Goal: Submit feedback/report problem: Submit feedback/report problem

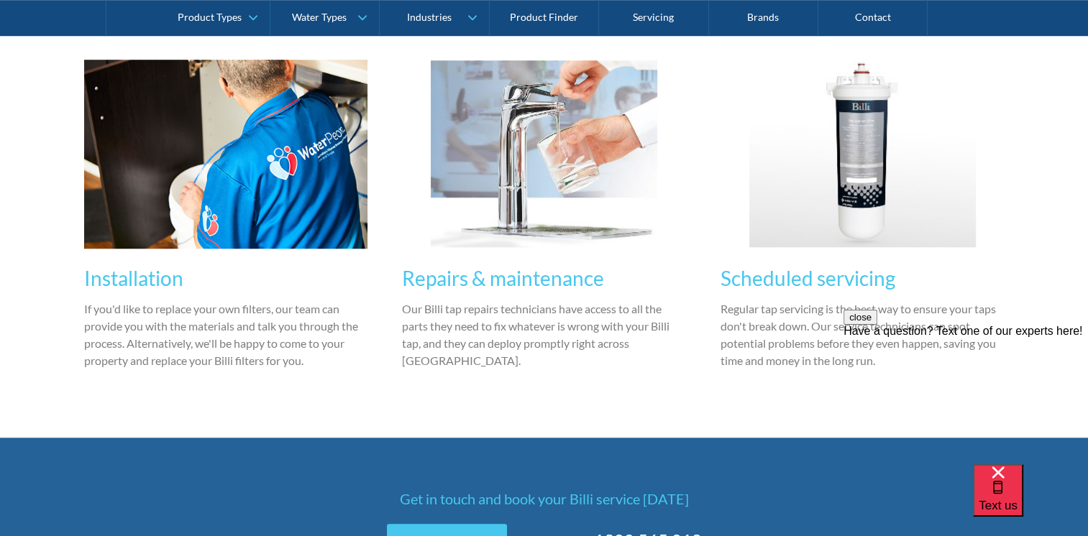
scroll to position [1150, 0]
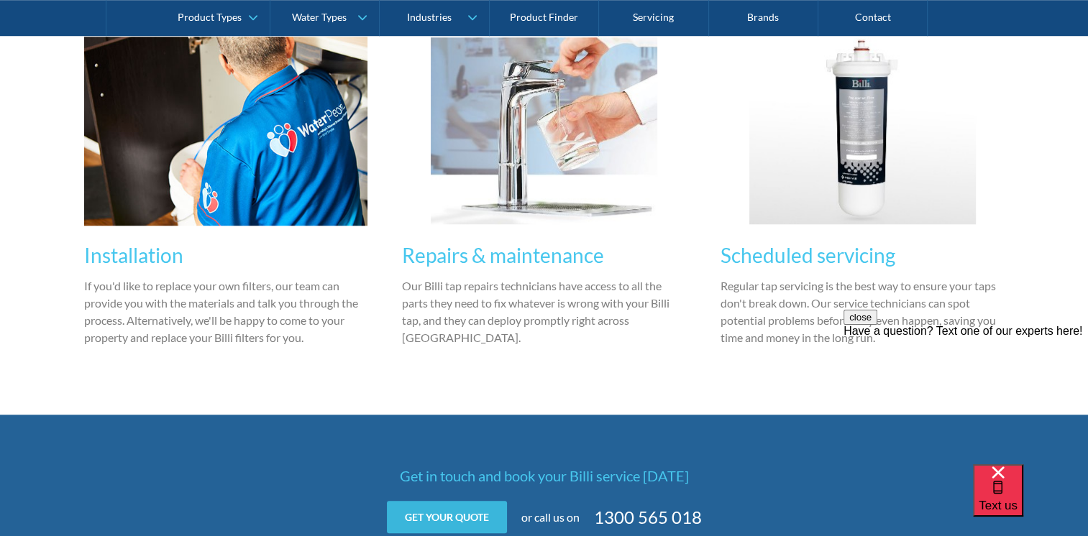
click at [473, 520] on link "Get your quote" at bounding box center [447, 517] width 120 height 32
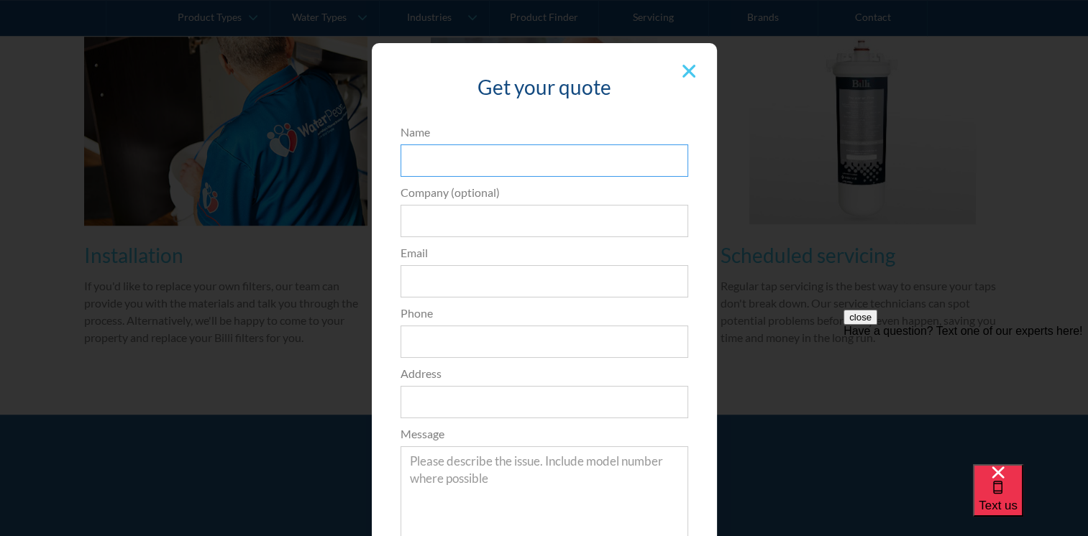
click at [499, 159] on input "Name" at bounding box center [544, 161] width 288 height 32
type input "[PERSON_NAME]"
type input "ICON [MEDICAL_DATA] Centre"
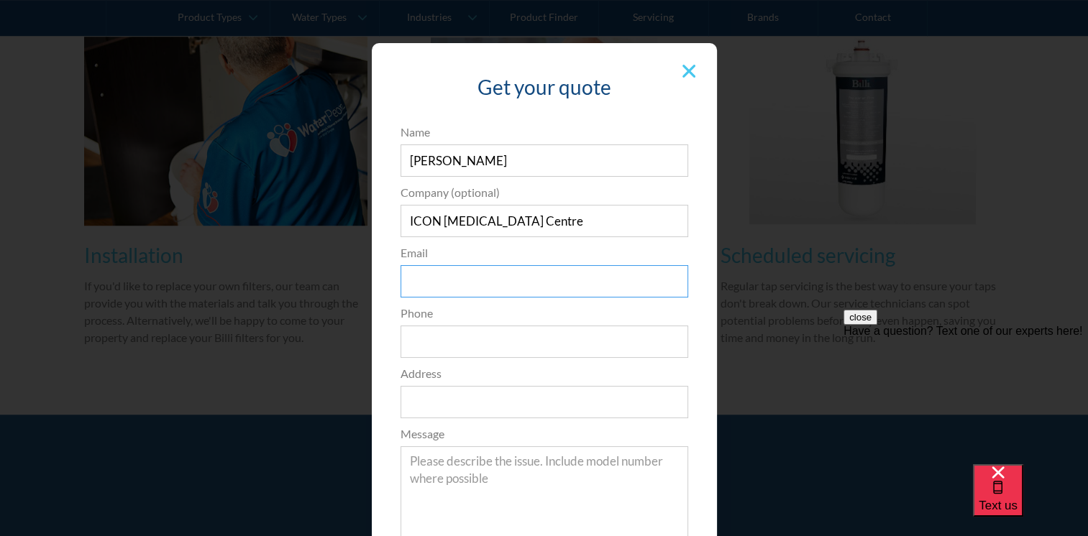
type input "[EMAIL_ADDRESS][DOMAIN_NAME]"
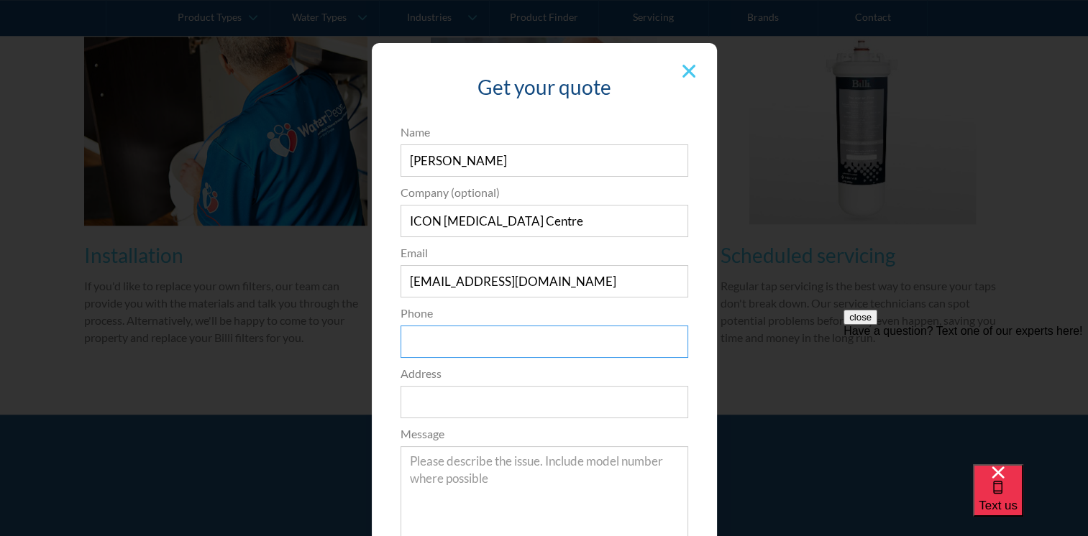
type input "0478744359"
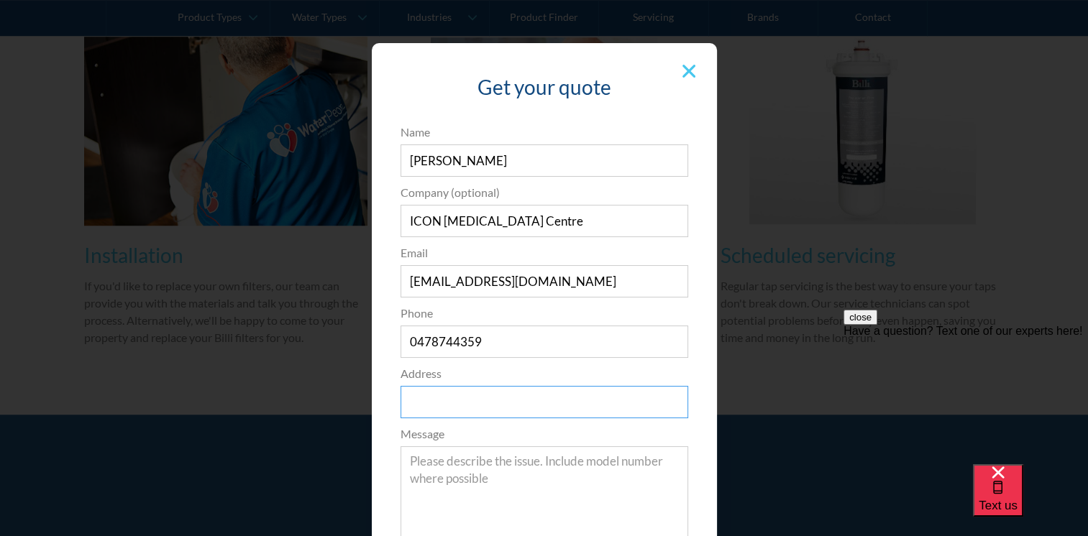
type input "[STREET_ADDRESS]"
click at [463, 163] on input "[PERSON_NAME]" at bounding box center [544, 161] width 288 height 32
type input "[PERSON_NAME]"
click at [490, 219] on input "ICON [MEDICAL_DATA] Centre" at bounding box center [544, 221] width 288 height 32
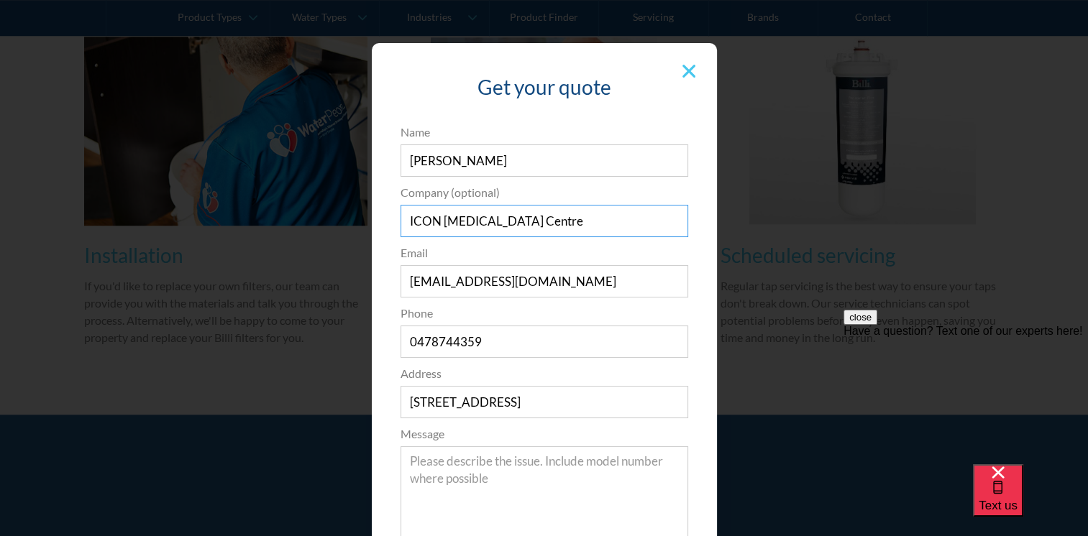
click at [490, 219] on input "ICON [MEDICAL_DATA] Centre" at bounding box center [544, 221] width 288 height 32
type input "I"
click at [409, 466] on textarea "Message" at bounding box center [544, 496] width 288 height 101
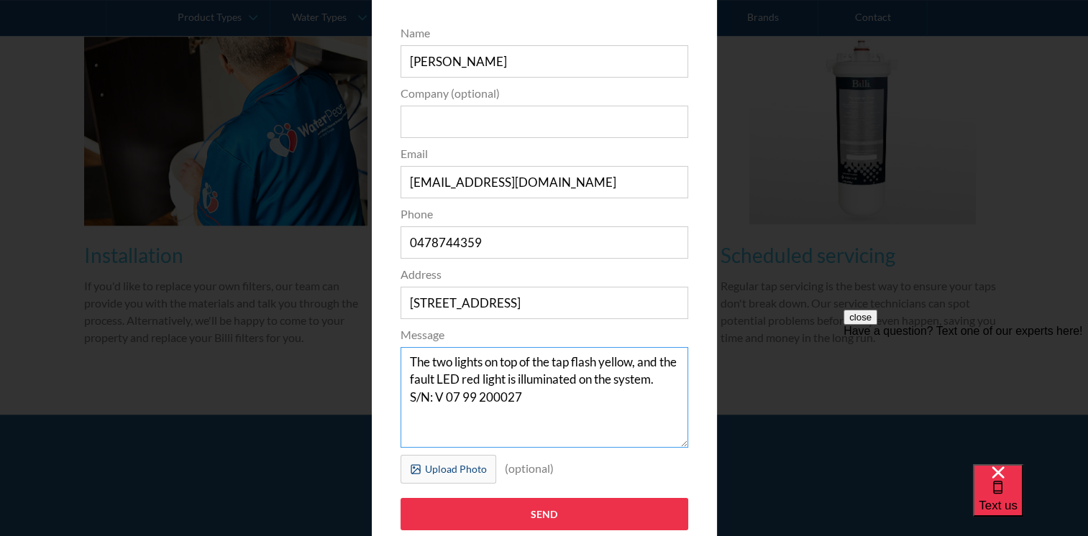
scroll to position [129, 0]
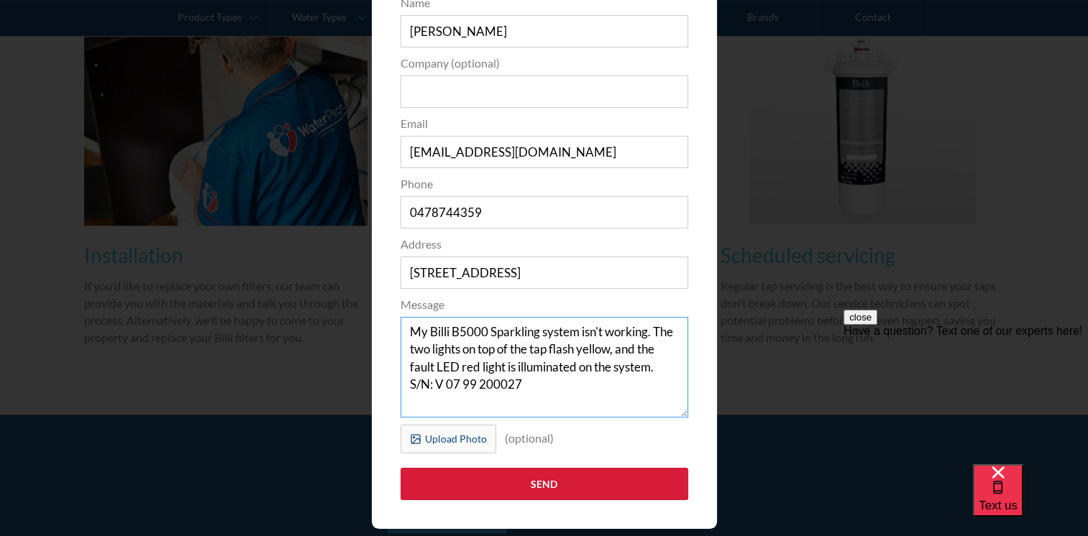
type textarea "My Billi B5000 Sparkling system isn't working. The two lights on top of the tap…"
click at [513, 484] on input "Send" at bounding box center [544, 484] width 288 height 32
